Goal: Task Accomplishment & Management: Complete application form

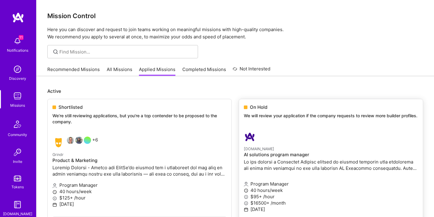
click at [285, 128] on link "[DOMAIN_NAME] AI solutions program manager Program Manager 40 hours/week $95+ /…" at bounding box center [331, 183] width 184 height 114
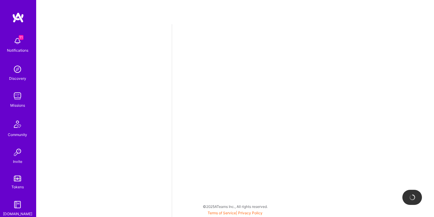
select select "US"
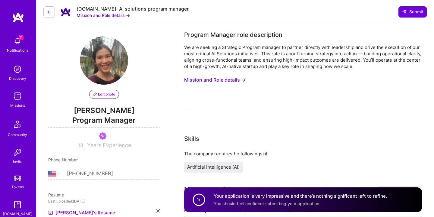
click at [236, 79] on button "Mission and Role details →" at bounding box center [215, 79] width 62 height 11
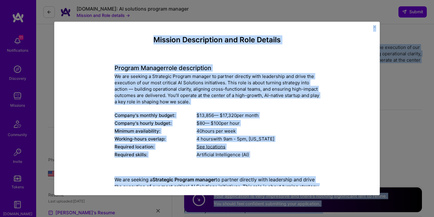
drag, startPoint x: 249, startPoint y: 171, endPoint x: 210, endPoint y: -28, distance: 202.6
copy body "Loremip Dolorsi amet consectetur Ad eli seddoei t Incididun Utlabor etdolor ma …"
click at [223, 106] on div "Program Manager role description We are seeking a Strategic Program manager to …" at bounding box center [217, 107] width 205 height 103
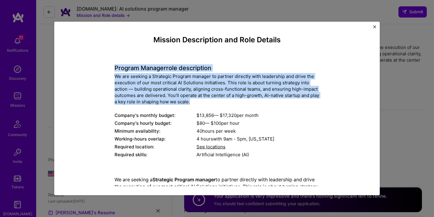
drag, startPoint x: 114, startPoint y: 65, endPoint x: 290, endPoint y: 103, distance: 179.6
copy div "Program Manager role description We are seeking a Strategic Program manager to …"
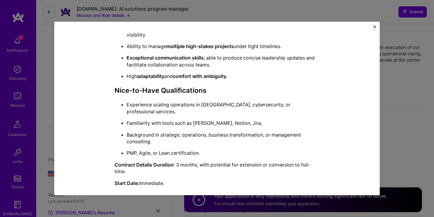
scroll to position [385, 0]
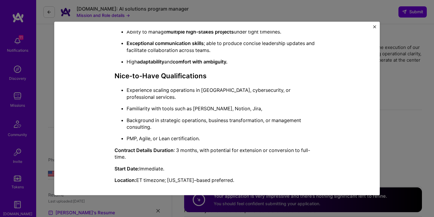
drag, startPoint x: 295, startPoint y: 73, endPoint x: 310, endPoint y: 166, distance: 94.4
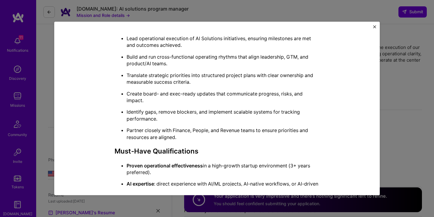
scroll to position [258, 0]
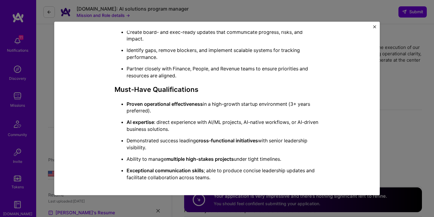
click at [376, 26] on img "Close" at bounding box center [374, 26] width 3 height 3
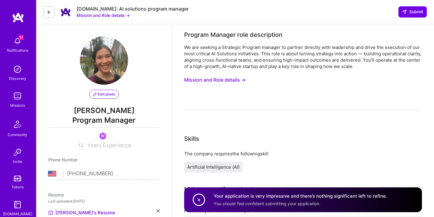
click at [217, 80] on button "Mission and Role details →" at bounding box center [215, 79] width 62 height 11
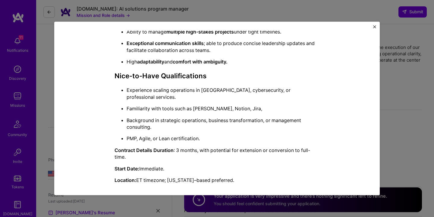
scroll to position [0, 0]
